Goal: Ask a question: Seek information or help from site administrators or community

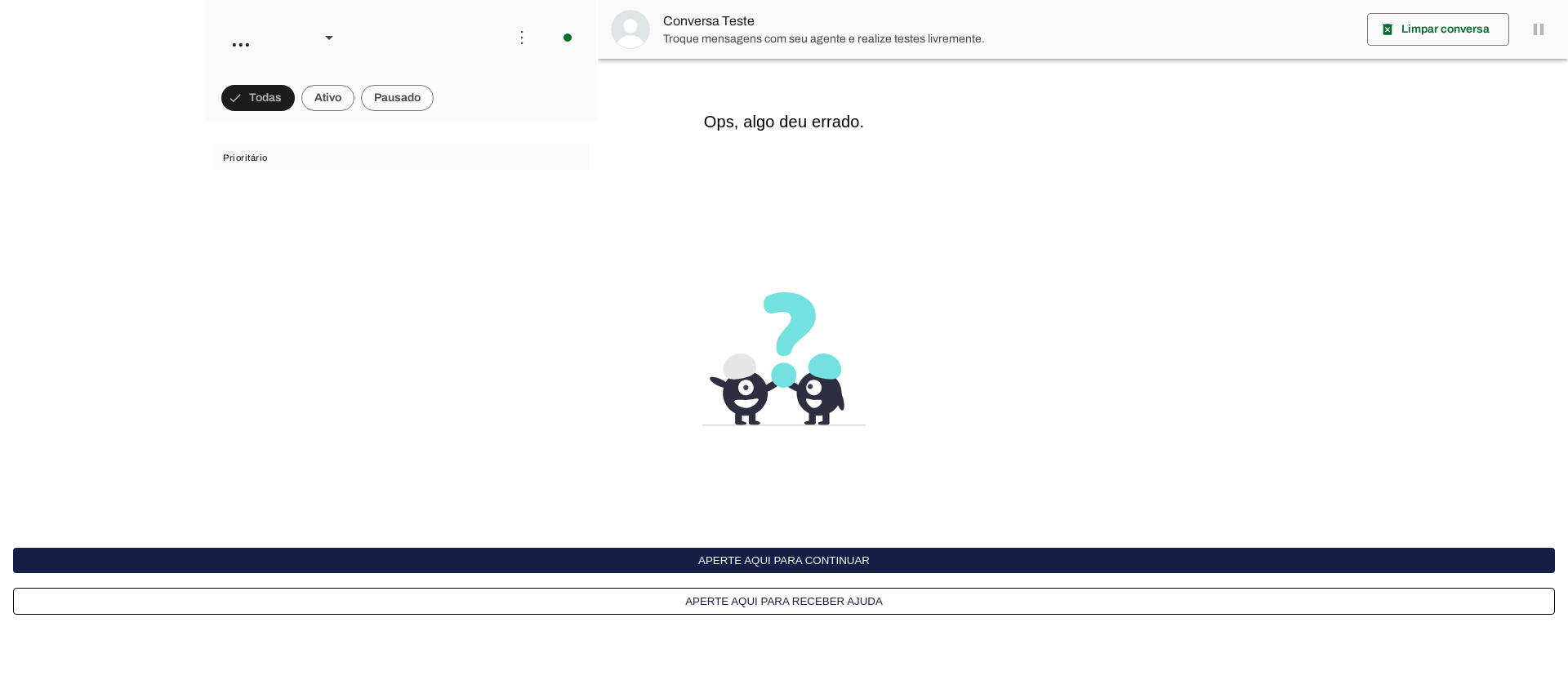
click at [702, 561] on button "Aperte aqui para continuar" at bounding box center [784, 560] width 1542 height 25
click at [656, 566] on button "Aperte aqui para continuar" at bounding box center [784, 560] width 1542 height 25
click at [780, 557] on button "Aperte aqui para continuar" at bounding box center [784, 560] width 1542 height 25
drag, startPoint x: 256, startPoint y: 201, endPoint x: 264, endPoint y: 203, distance: 8.2
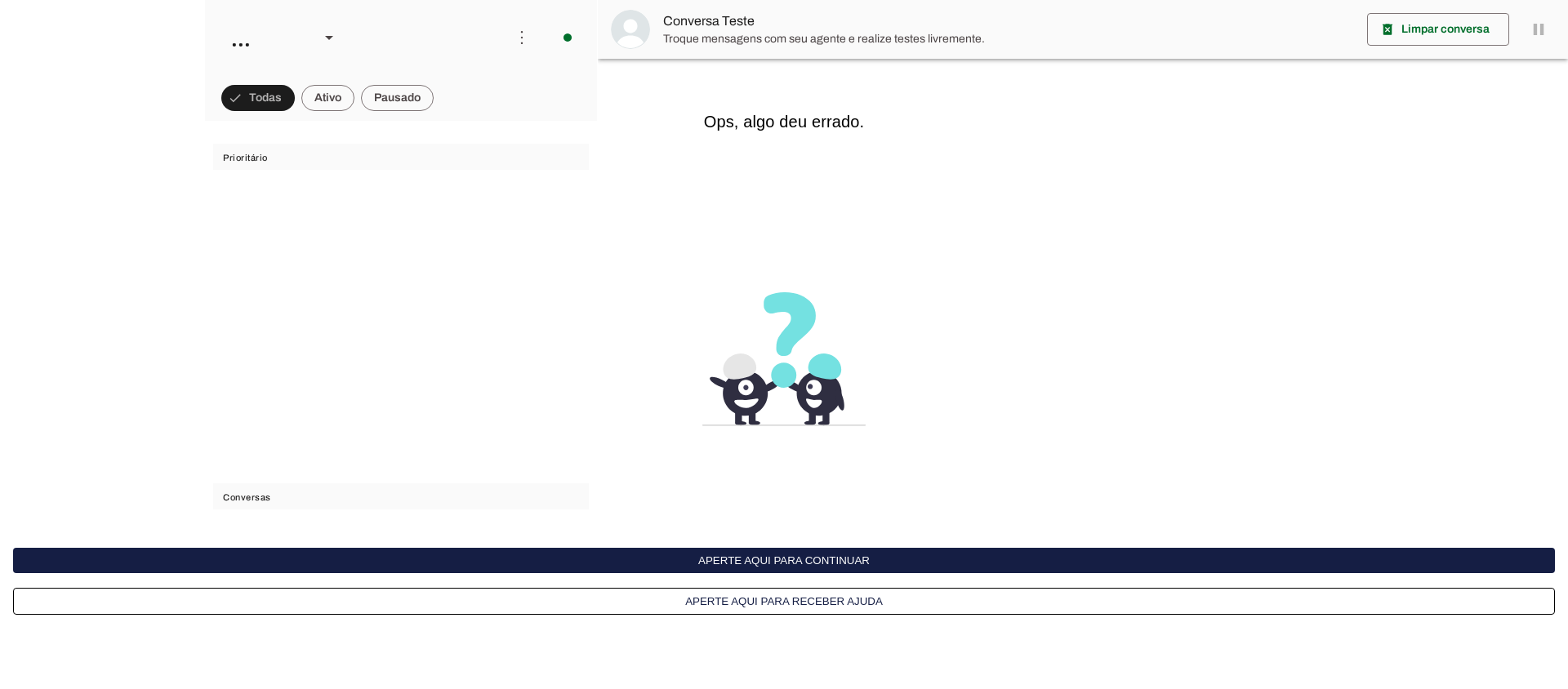
click at [0, 0] on interface-delivery-control-page at bounding box center [0, 0] width 0 height 0
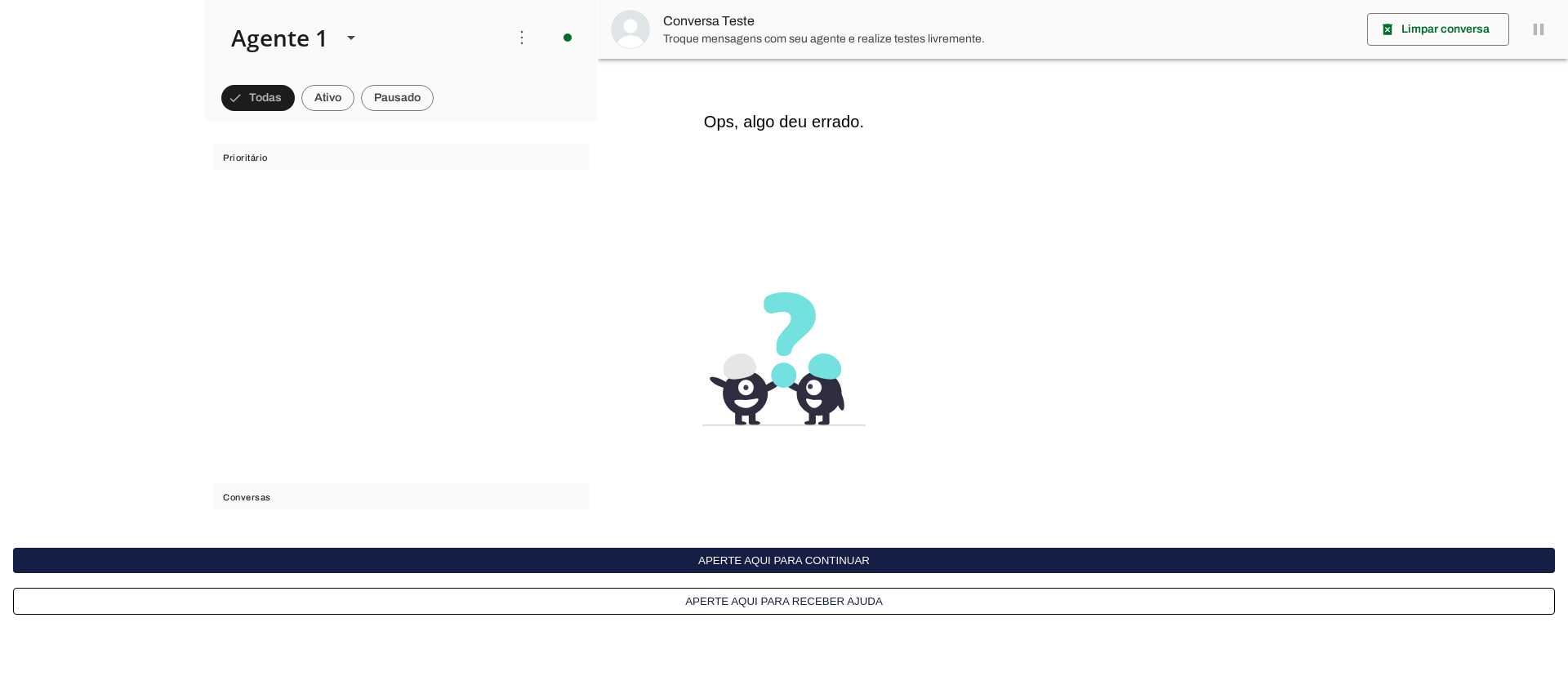
click at [0, 0] on interface-delivery-control-page at bounding box center [0, 0] width 0 height 0
click at [676, 555] on button "Aperte aqui para continuar" at bounding box center [784, 560] width 1542 height 25
click at [331, 106] on span at bounding box center [328, 98] width 53 height 39
click at [251, 104] on span at bounding box center [250, 98] width 58 height 39
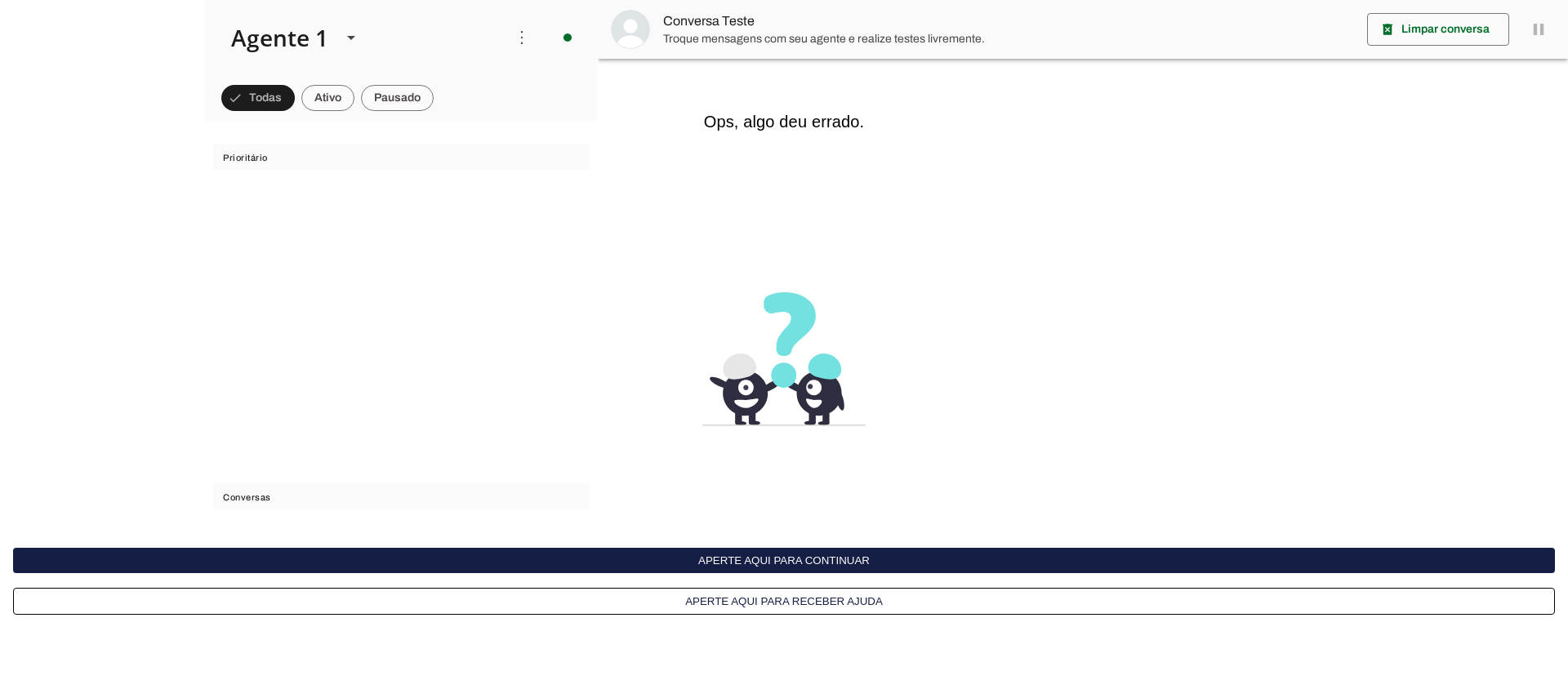
click at [681, 563] on button "Aperte aqui para continuar" at bounding box center [784, 560] width 1542 height 25
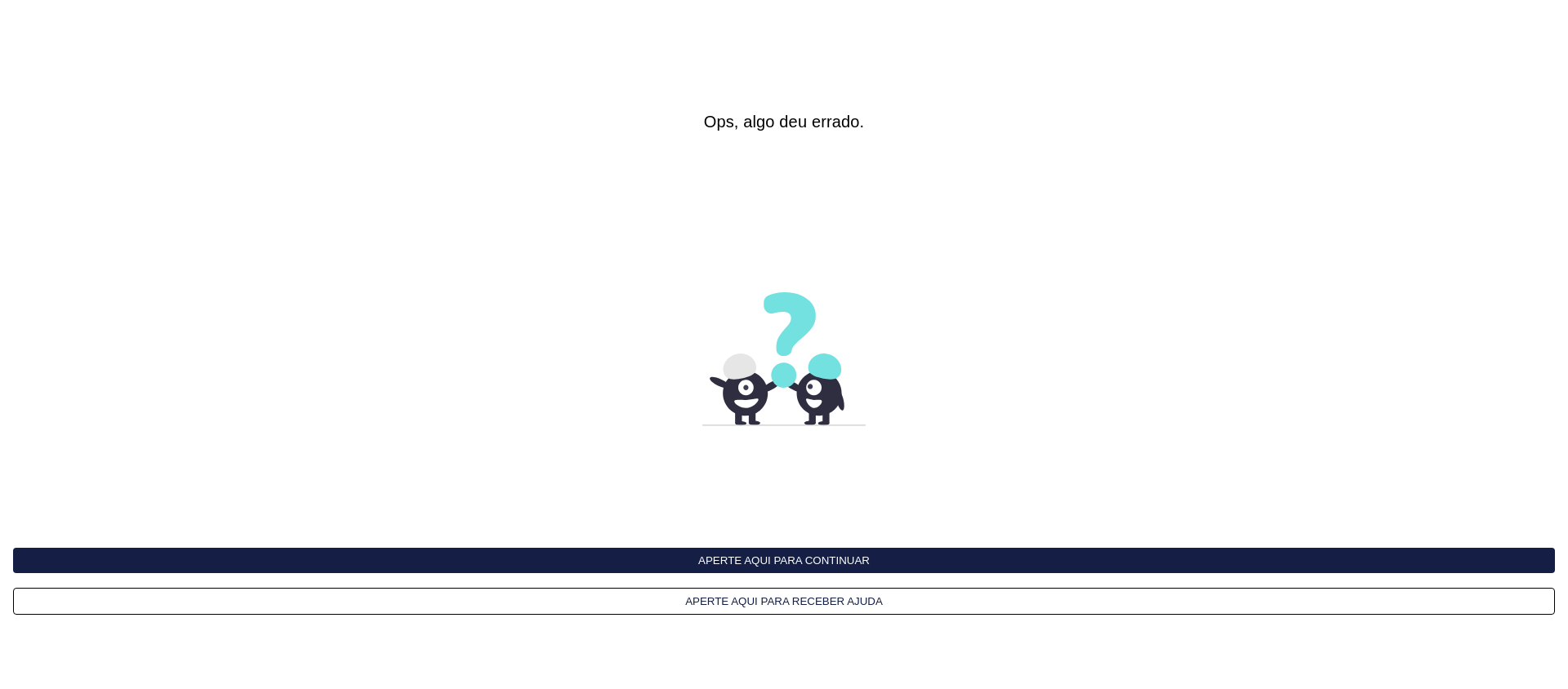
click at [681, 563] on button "Aperte aqui para continuar" at bounding box center [784, 560] width 1542 height 25
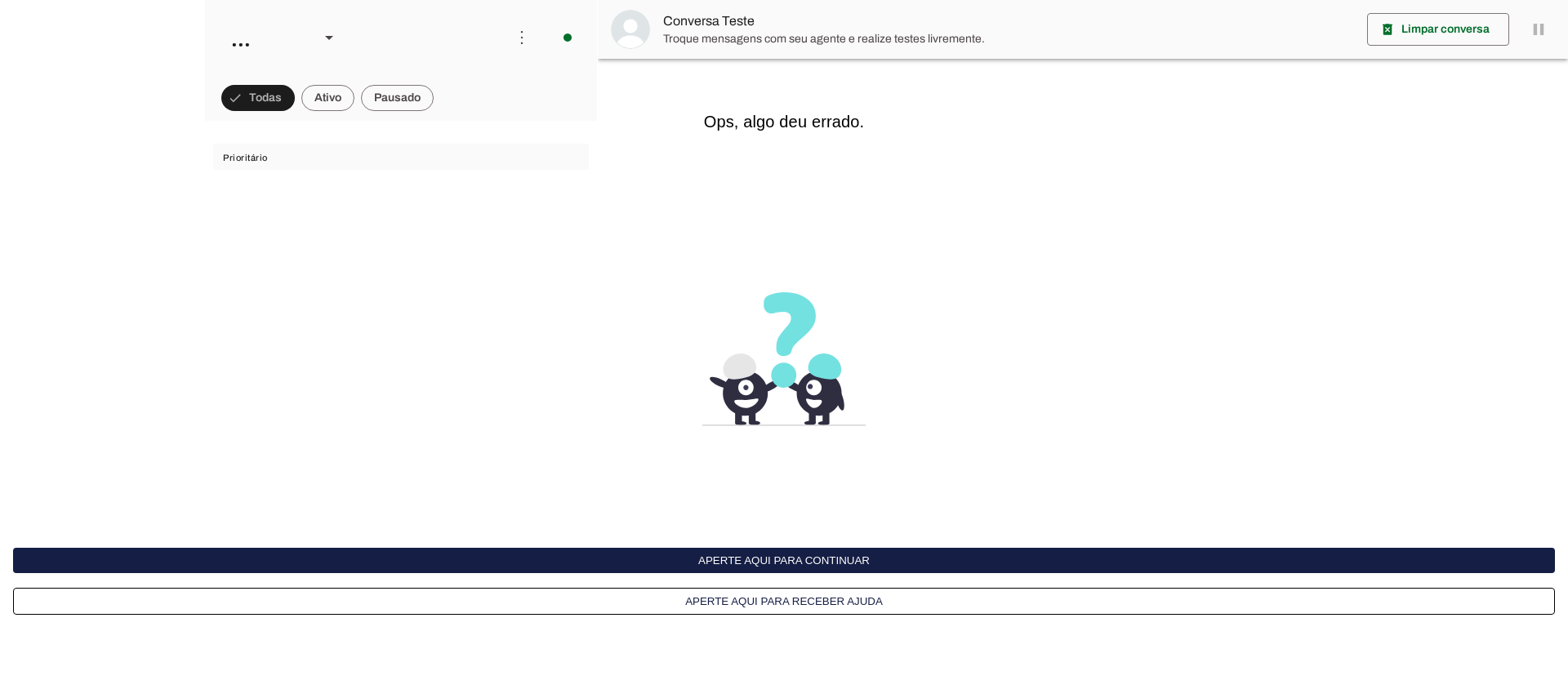
click at [681, 563] on button "Aperte aqui para continuar" at bounding box center [784, 560] width 1542 height 25
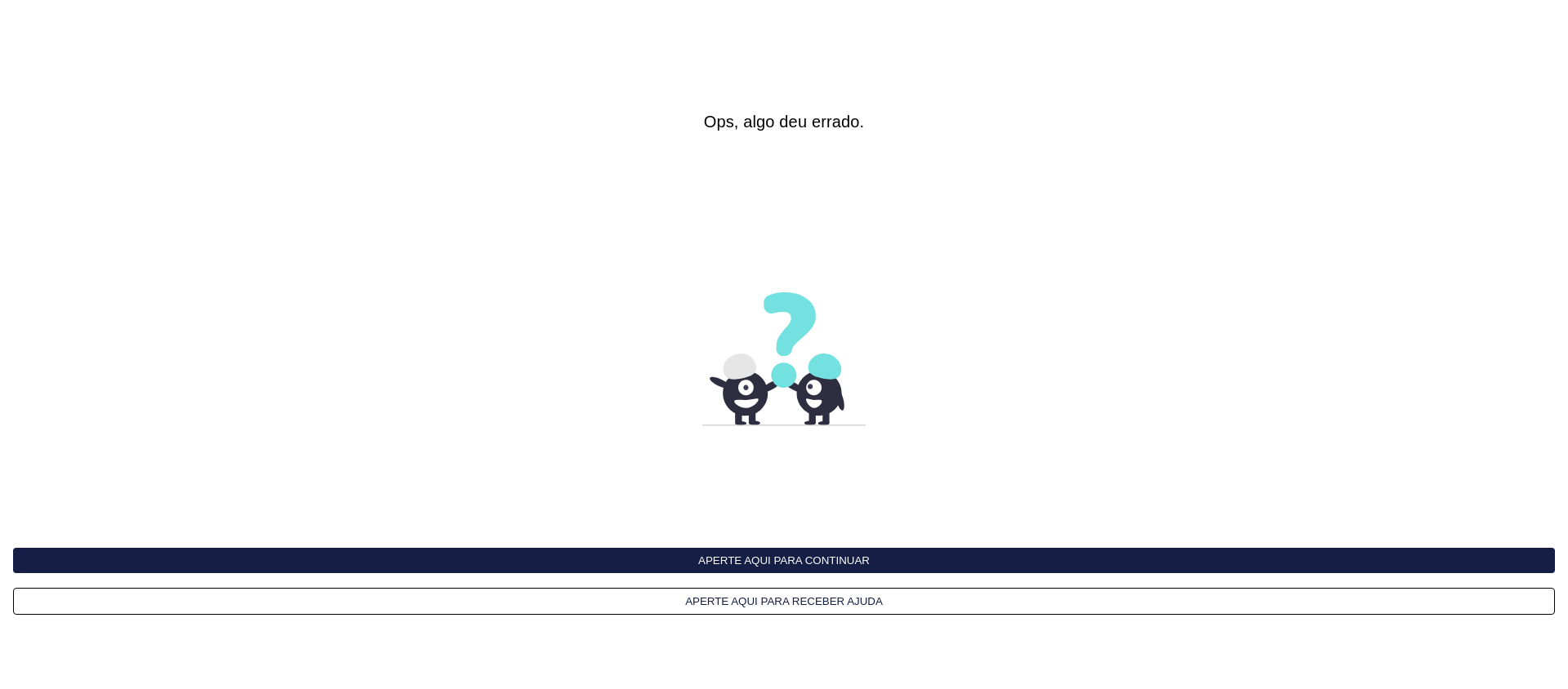
click at [681, 563] on button "Aperte aqui para continuar" at bounding box center [784, 560] width 1542 height 25
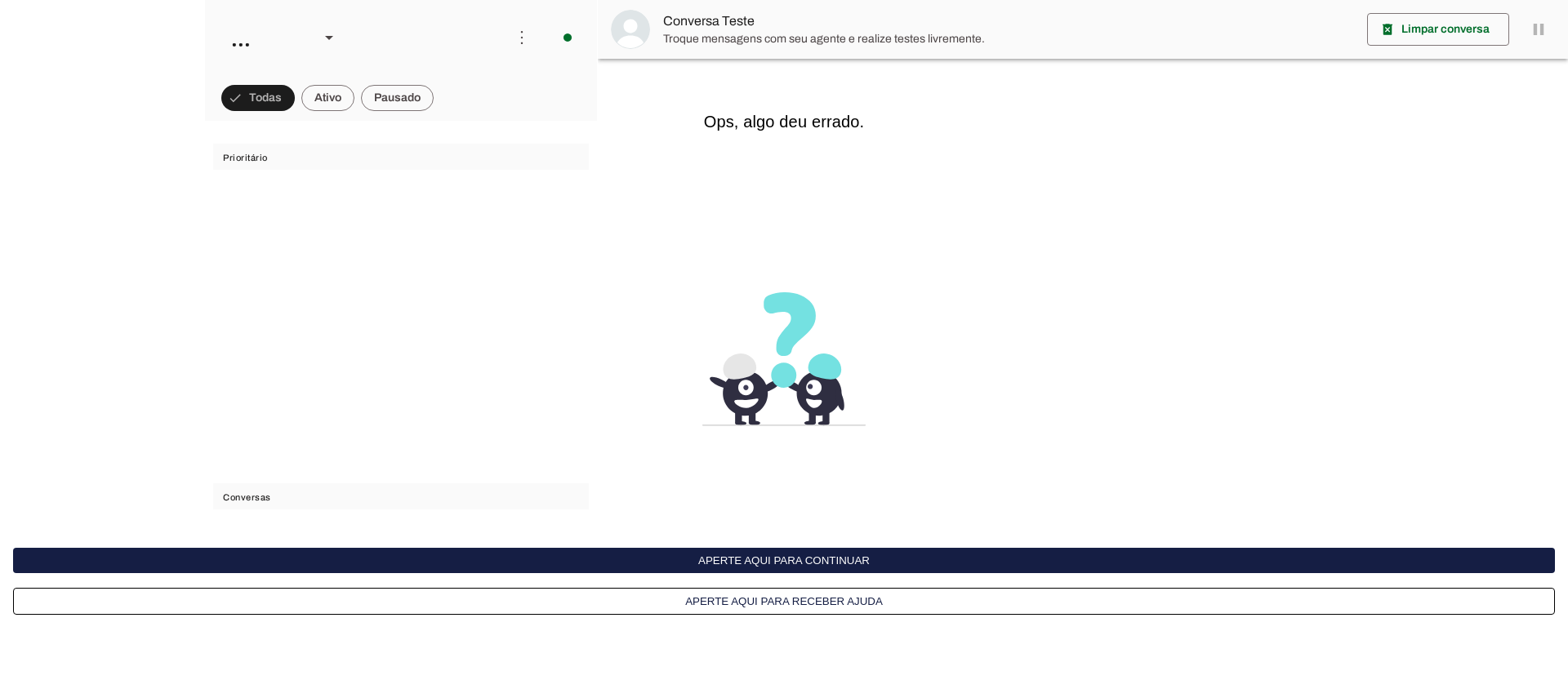
click at [0, 0] on button "Aperte aqui para receber ajuda" at bounding box center [0, 0] width 0 height 0
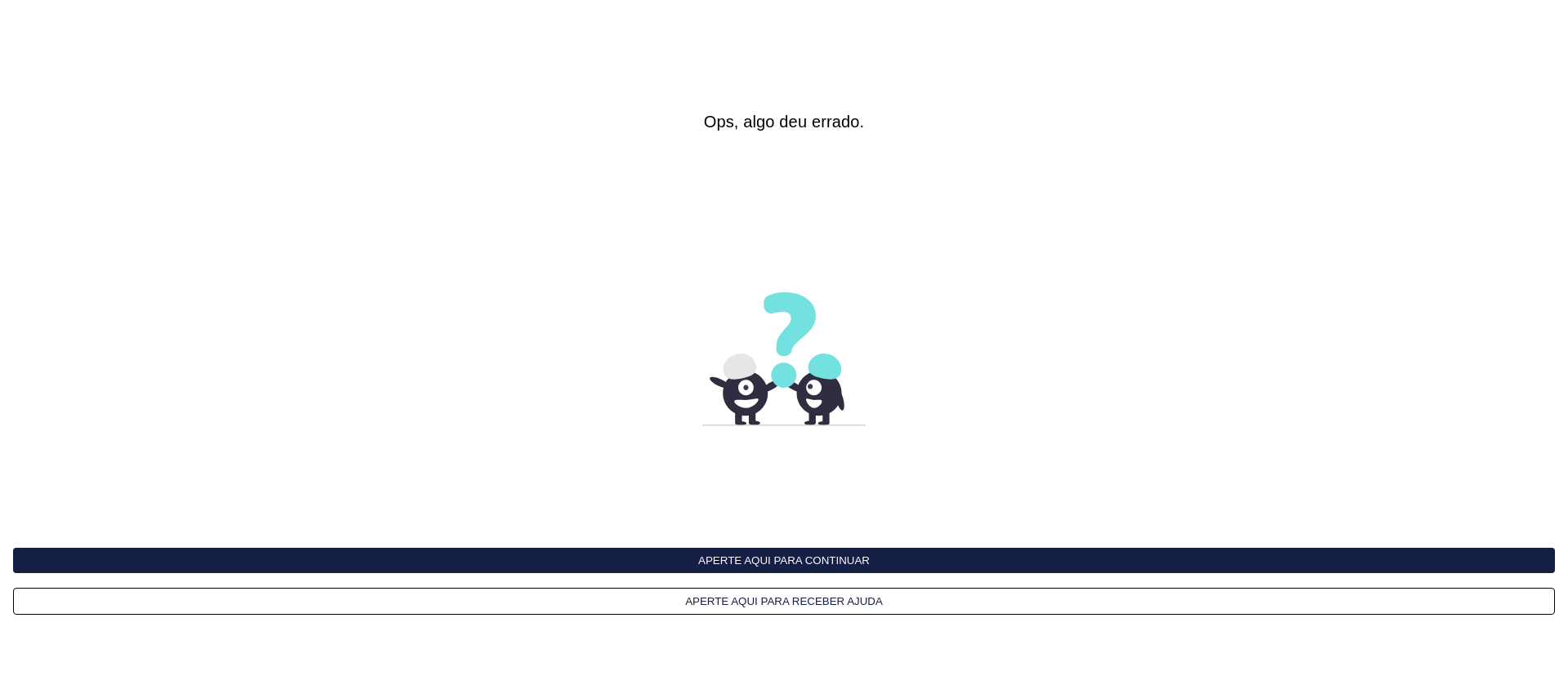
click at [741, 560] on button "Aperte aqui para continuar" at bounding box center [784, 560] width 1542 height 25
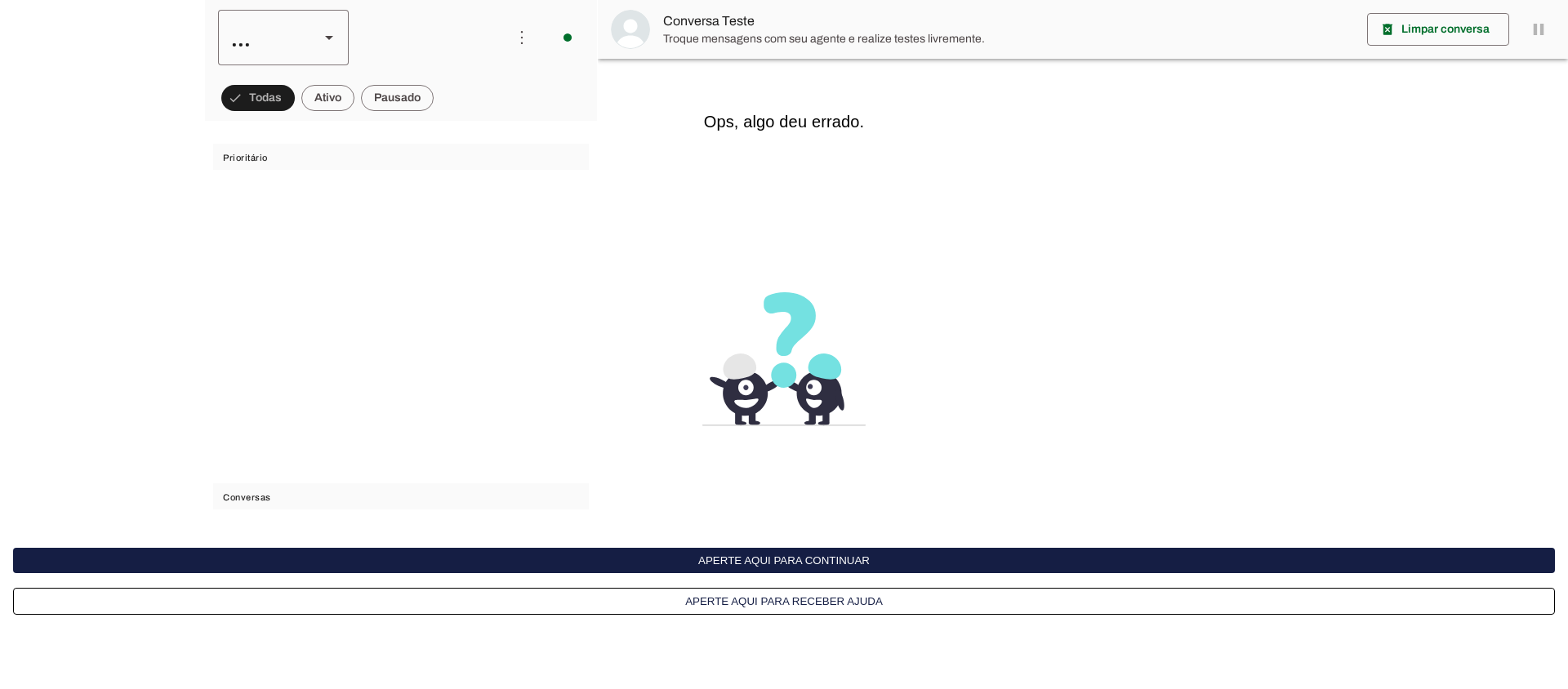
click at [330, 37] on polygon at bounding box center [329, 38] width 8 height 4
click at [349, 33] on slot at bounding box center [351, 38] width 19 height 19
click at [0, 0] on interface-delivery-control-page at bounding box center [0, 0] width 0 height 0
click at [241, 498] on span "Conversas" at bounding box center [399, 497] width 353 height 13
